Goal: Information Seeking & Learning: Check status

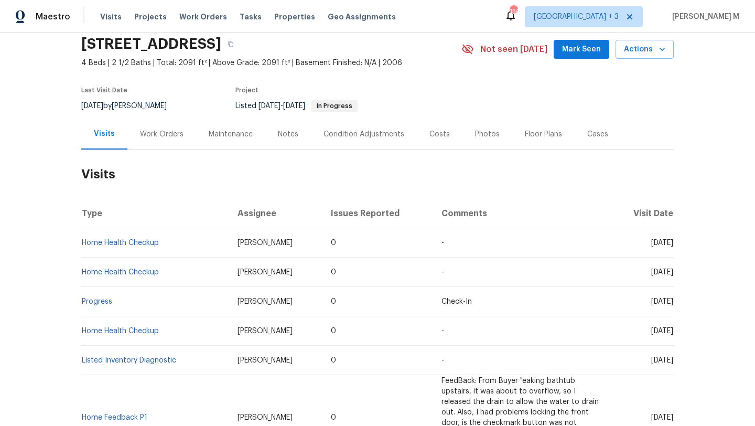
scroll to position [40, 0]
click at [127, 244] on link "Home Health Checkup" at bounding box center [120, 243] width 77 height 7
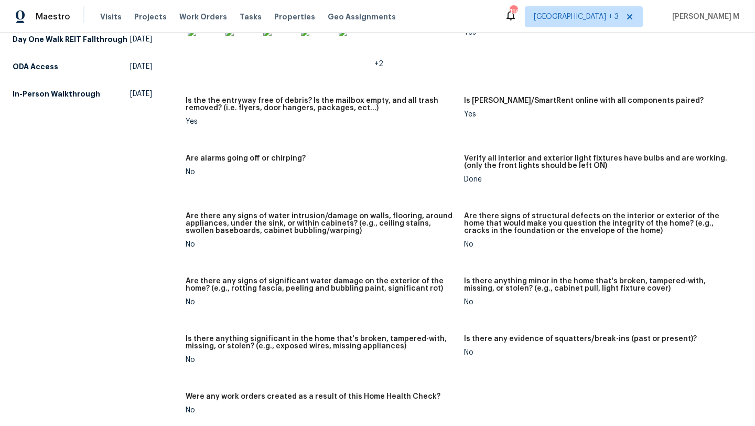
scroll to position [422, 0]
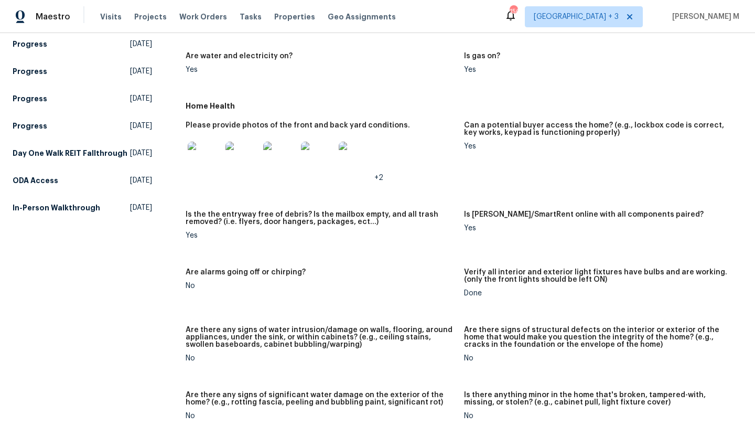
click at [193, 151] on img at bounding box center [205, 159] width 34 height 34
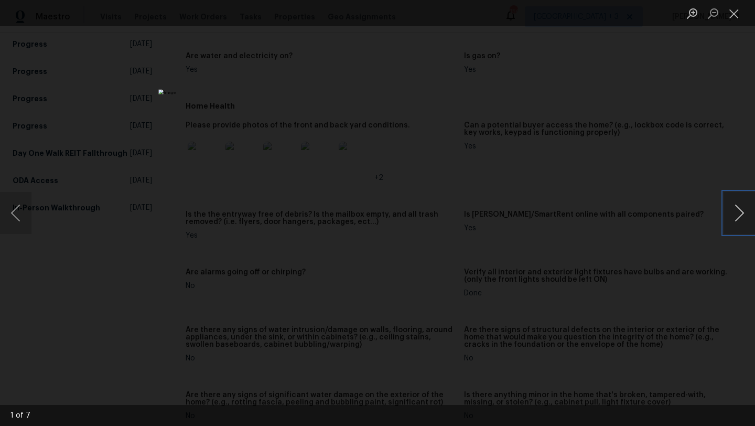
click at [740, 210] on button "Next image" at bounding box center [739, 213] width 31 height 42
click at [729, 220] on button "Next image" at bounding box center [739, 213] width 31 height 42
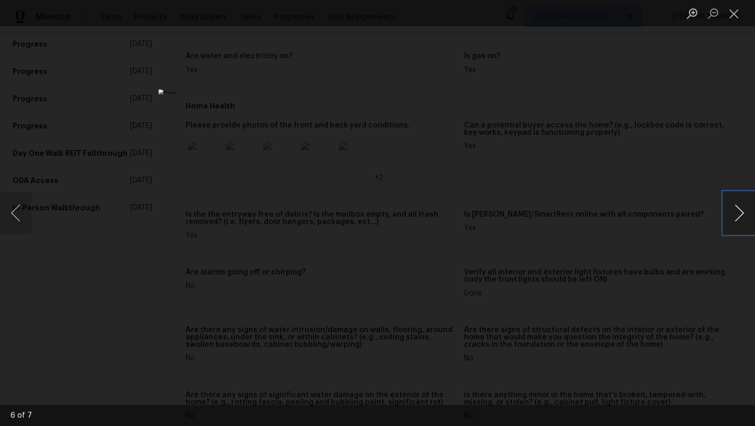
click at [729, 220] on button "Next image" at bounding box center [739, 213] width 31 height 42
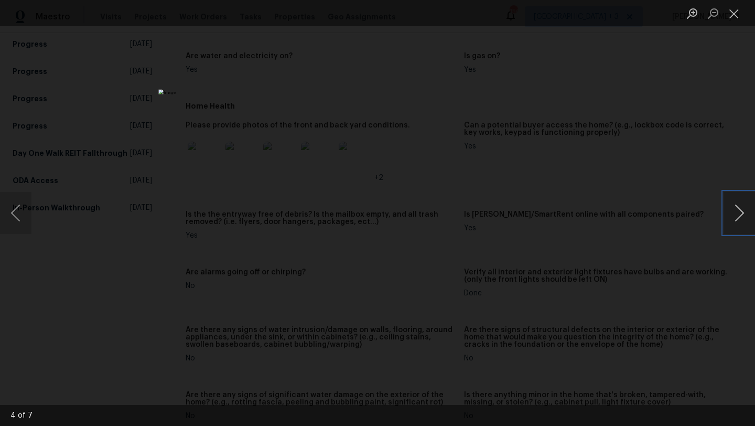
click at [729, 220] on button "Next image" at bounding box center [739, 213] width 31 height 42
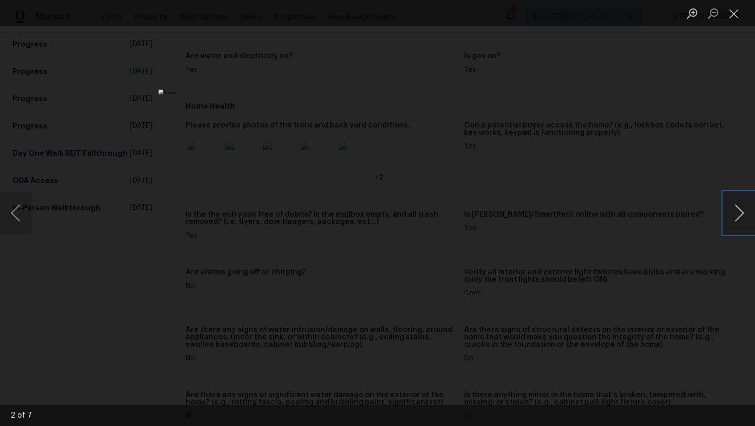
click at [729, 220] on button "Next image" at bounding box center [739, 213] width 31 height 42
click at [731, 17] on button "Close lightbox" at bounding box center [734, 13] width 21 height 18
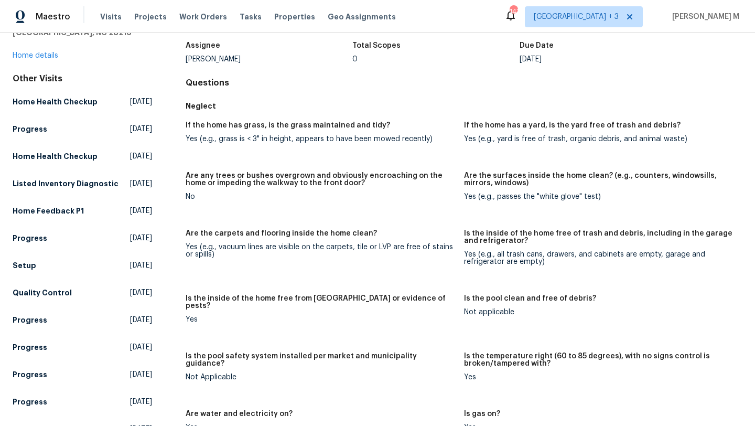
scroll to position [0, 0]
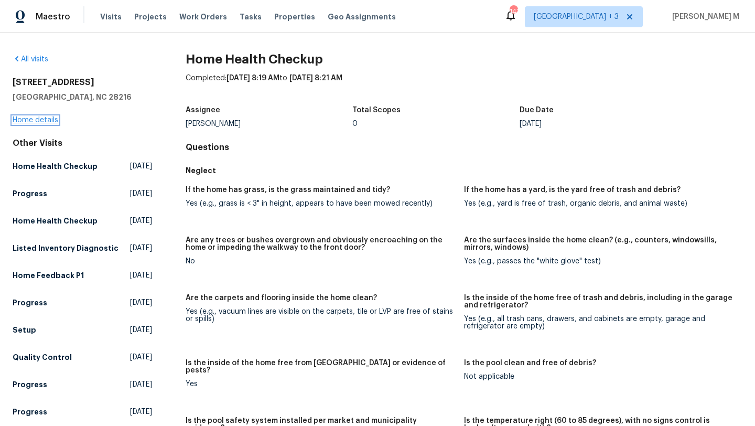
click at [42, 120] on link "Home details" at bounding box center [36, 119] width 46 height 7
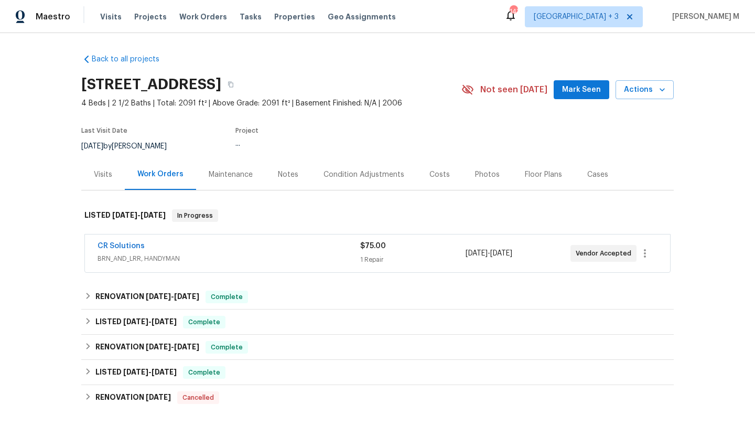
click at [96, 184] on div "Visits" at bounding box center [103, 174] width 44 height 31
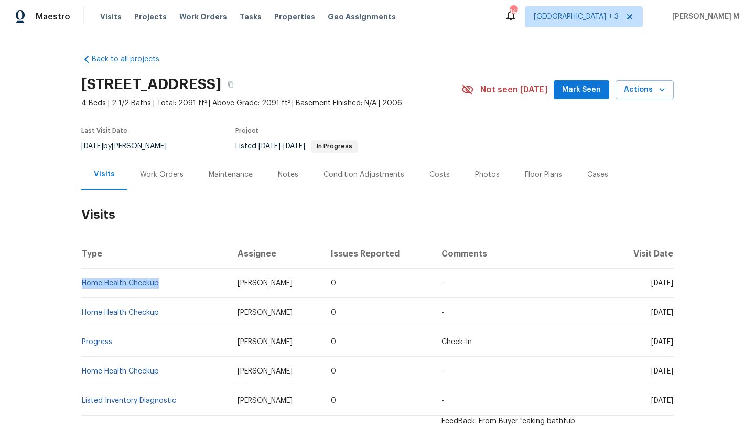
copy link "Home Health Checkup"
drag, startPoint x: 157, startPoint y: 285, endPoint x: 79, endPoint y: 283, distance: 78.2
click at [81, 283] on td "Home Health Checkup" at bounding box center [155, 282] width 148 height 29
click at [167, 165] on div "Work Orders" at bounding box center [161, 174] width 69 height 31
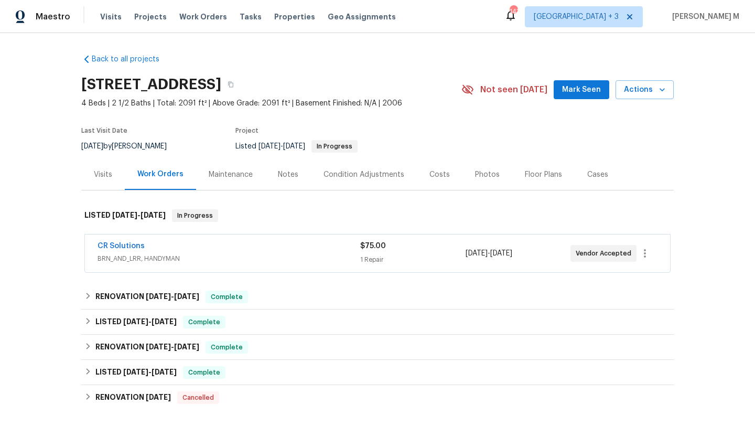
click at [186, 238] on div "CR Solutions BRN_AND_LRR, HANDYMAN $75.00 1 Repair [DATE] - [DATE] Vendor Accep…" at bounding box center [377, 253] width 585 height 38
click at [208, 253] on div "CR Solutions" at bounding box center [229, 247] width 263 height 13
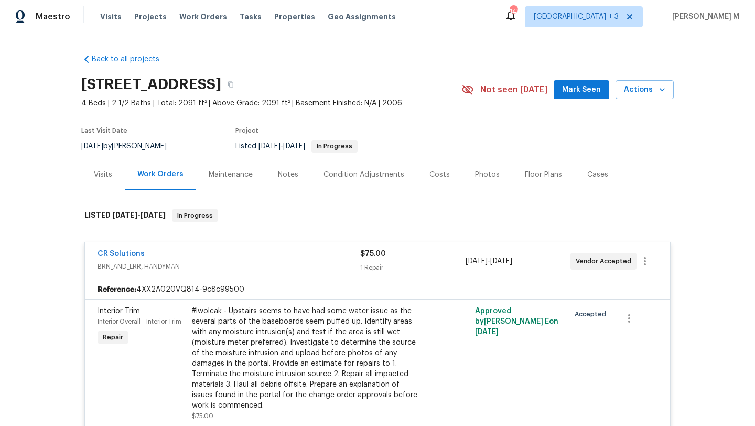
click at [91, 185] on div "Visits" at bounding box center [103, 174] width 44 height 31
